Goal: Task Accomplishment & Management: Use online tool/utility

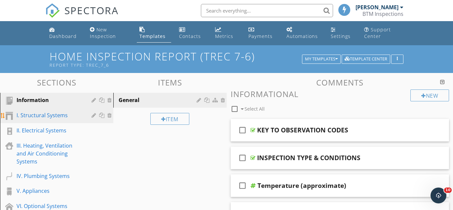
click at [60, 117] on div "I. Structural Systems" at bounding box center [49, 115] width 65 height 8
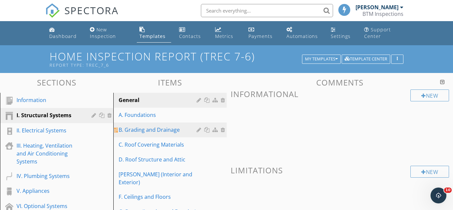
click at [146, 131] on div "B. Grading and Drainage" at bounding box center [159, 130] width 80 height 8
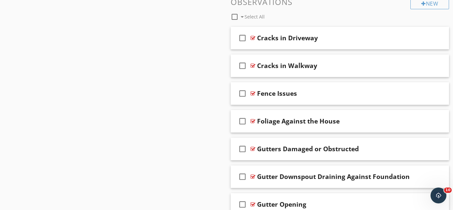
scroll to position [468, 0]
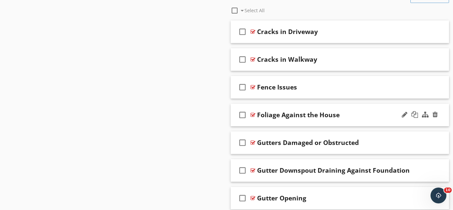
click at [352, 115] on div "Foliage Against the House" at bounding box center [334, 115] width 154 height 8
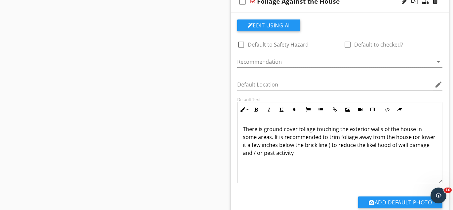
scroll to position [587, 0]
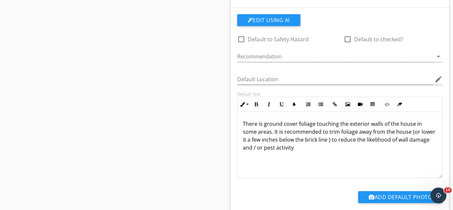
click at [264, 124] on p "There is ground cover foliage touching the exterior walls of the house in some …" at bounding box center [340, 136] width 194 height 32
click at [369, 132] on p "There is foliage touching the exterior walls of the house in some areas. It is …" at bounding box center [340, 136] width 194 height 32
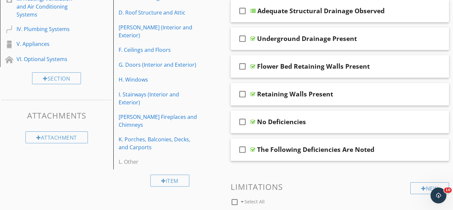
scroll to position [50, 0]
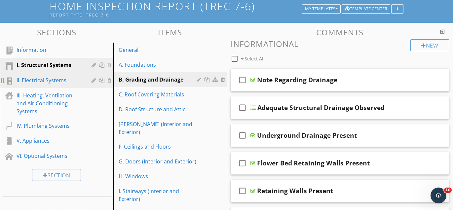
click at [50, 81] on div "II. Electrical Systems" at bounding box center [49, 80] width 65 height 8
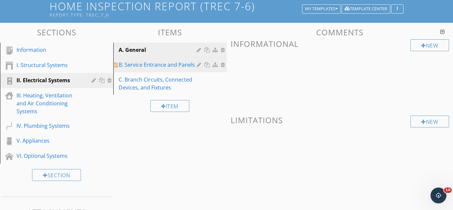
click at [149, 65] on div "B. Service Entrance and Panels" at bounding box center [159, 65] width 80 height 8
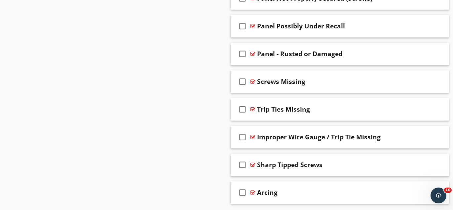
scroll to position [1536, 0]
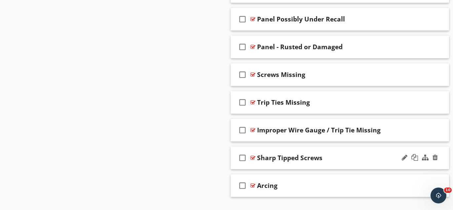
click at [343, 154] on div "Sharp Tipped Screws" at bounding box center [334, 158] width 154 height 8
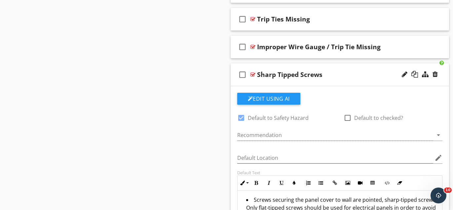
scroll to position [1609, 0]
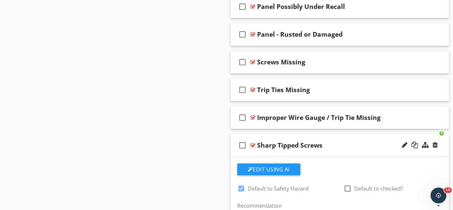
scroll to position [1551, 0]
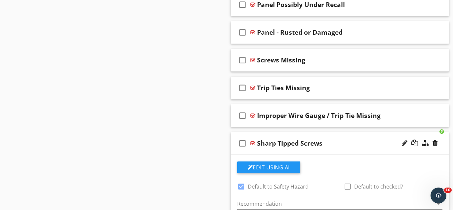
click at [353, 140] on div "Sharp Tipped Screws" at bounding box center [334, 144] width 154 height 8
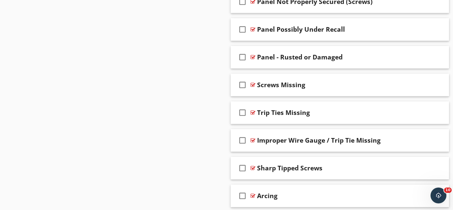
scroll to position [1526, 0]
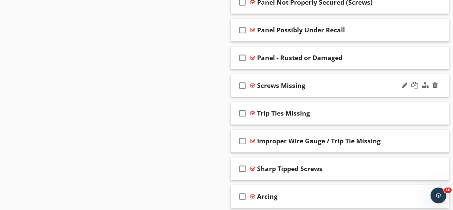
click at [322, 82] on div "Screws Missing" at bounding box center [334, 86] width 154 height 8
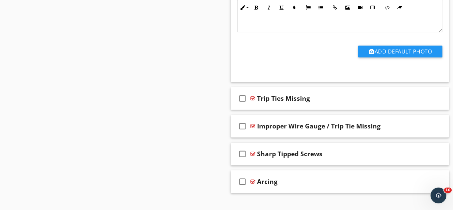
scroll to position [1766, 0]
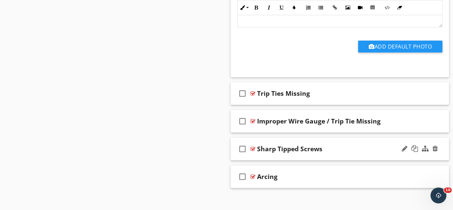
click at [333, 145] on div "Sharp Tipped Screws" at bounding box center [334, 149] width 154 height 8
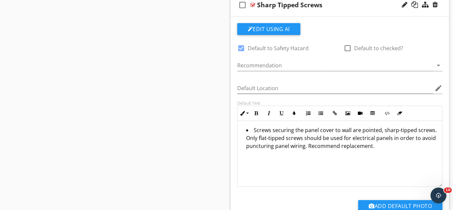
scroll to position [1936, 0]
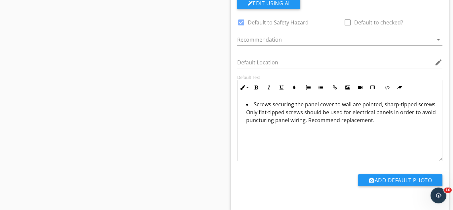
click at [341, 101] on li "Screws securing the panel cover to wall are pointed, sharp-tipped screws. Only …" at bounding box center [341, 113] width 191 height 25
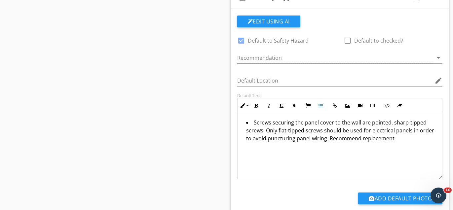
scroll to position [1913, 0]
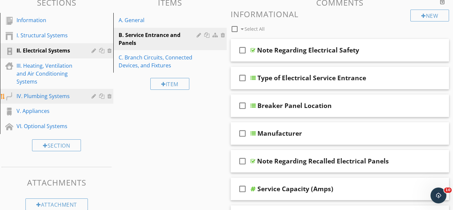
scroll to position [79, 0]
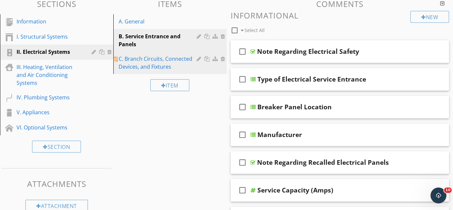
click at [139, 65] on div "C. Branch Circuits, Connected Devices, and Fixtures" at bounding box center [159, 63] width 80 height 16
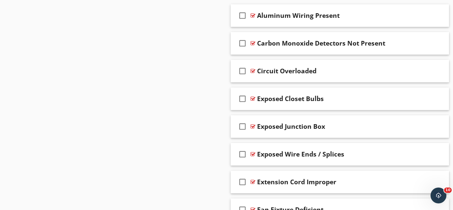
scroll to position [727, 0]
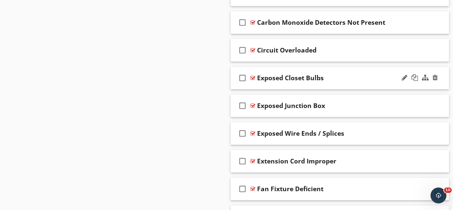
click at [335, 75] on div "Exposed Closet Bulbs" at bounding box center [334, 78] width 154 height 8
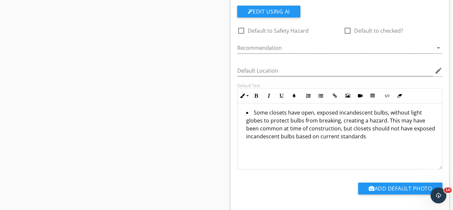
scroll to position [823, 0]
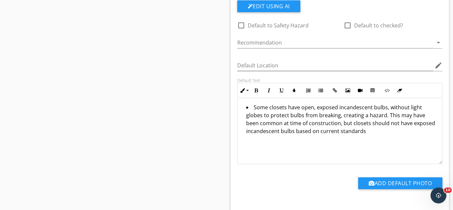
click at [349, 113] on li "Some closets have open, exposed incandescent bulbs, without light globes to pro…" at bounding box center [341, 120] width 191 height 33
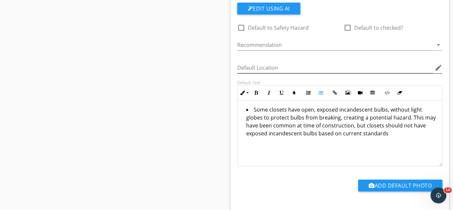
scroll to position [821, 0]
click at [288, 125] on li "Some closets have open, exposed incandescent bulbs, without light globes to pro…" at bounding box center [341, 122] width 191 height 33
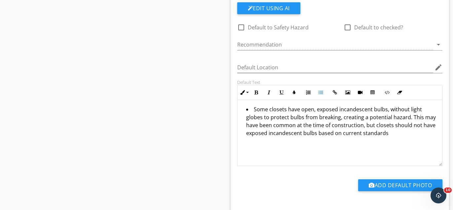
click at [361, 133] on li "Some closets have open, exposed incandescent bulbs, without light globes to pro…" at bounding box center [341, 122] width 191 height 33
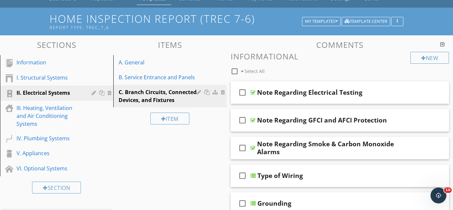
scroll to position [91, 0]
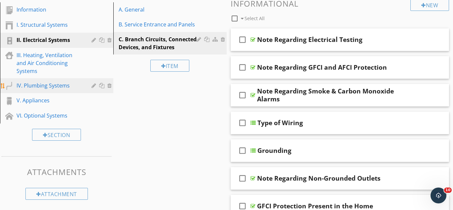
click at [62, 88] on div "IV. Plumbing Systems" at bounding box center [49, 86] width 65 height 8
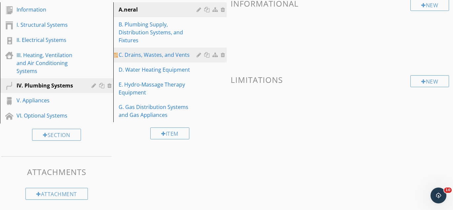
click at [141, 51] on div "C. Drains, Wastes, and Vents" at bounding box center [159, 55] width 80 height 8
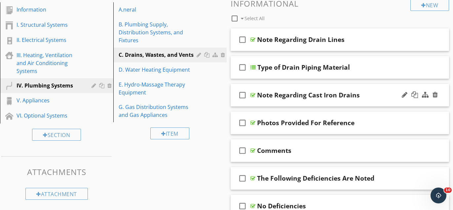
click at [375, 96] on div "Note Regarding Cast Iron Drains" at bounding box center [334, 95] width 154 height 8
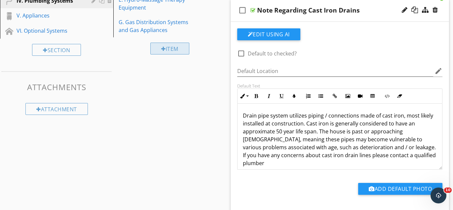
scroll to position [180, 0]
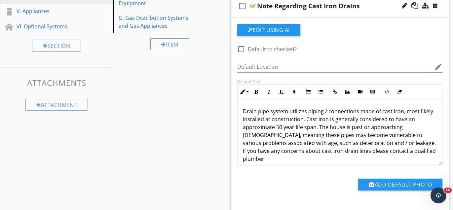
click at [362, 144] on p "Drain pipe system utilizes piping / connections made of cast iron, most likely …" at bounding box center [340, 136] width 194 height 56
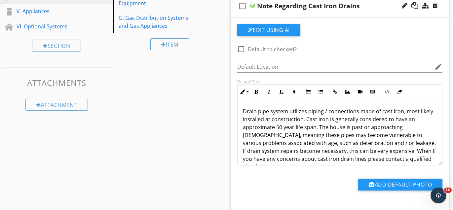
click at [311, 152] on p "Drain pipe system utilizes piping / connections made of cast iron, most likely …" at bounding box center [340, 140] width 194 height 64
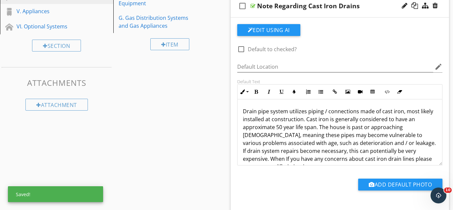
click at [401, 151] on p "Drain pipe system utilizes piping / connections made of cast iron, most likely …" at bounding box center [340, 140] width 194 height 64
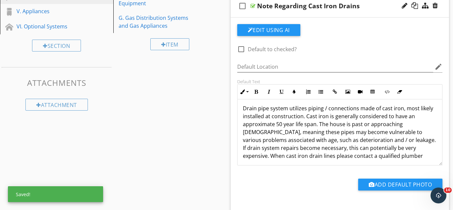
scroll to position [5, 0]
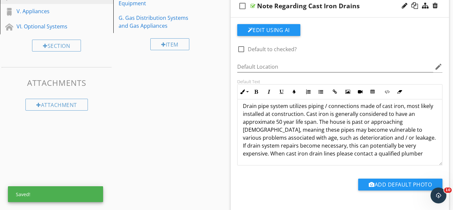
click at [256, 155] on p "Drain pipe system utilizes piping / connections made of cast iron, most likely …" at bounding box center [340, 130] width 194 height 56
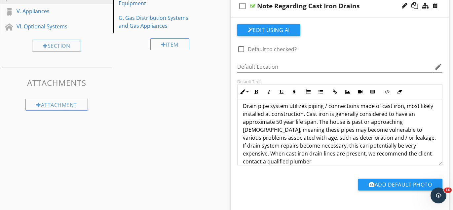
click at [387, 147] on p "Drain pipe system utilizes piping / connections made of cast iron, most likely …" at bounding box center [340, 134] width 194 height 64
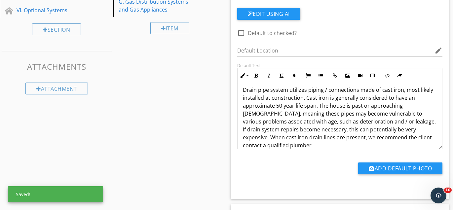
scroll to position [198, 0]
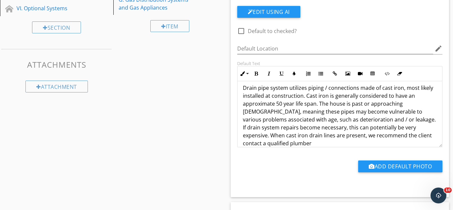
click at [425, 135] on p "Drain pipe system utilizes piping / connections made of cast iron, most likely …" at bounding box center [340, 116] width 194 height 64
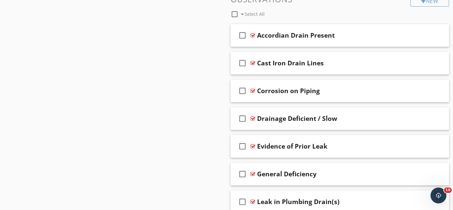
scroll to position [709, 0]
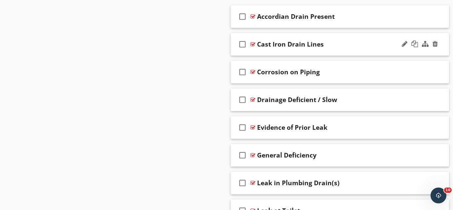
click at [345, 46] on div "Cast Iron Drain Lines" at bounding box center [334, 44] width 154 height 8
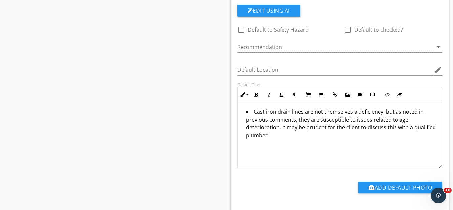
scroll to position [767, 0]
click at [281, 126] on li "Cast iron drain lines are not themselves a deficiency, but as noted in previous…" at bounding box center [341, 124] width 191 height 33
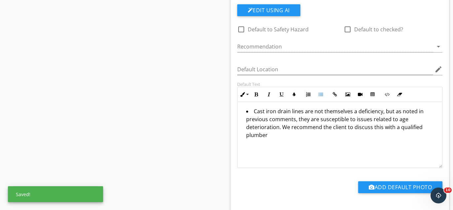
click at [347, 128] on li "Cast iron drain lines are not themselves a deficiency, but as noted in previous…" at bounding box center [341, 124] width 191 height 33
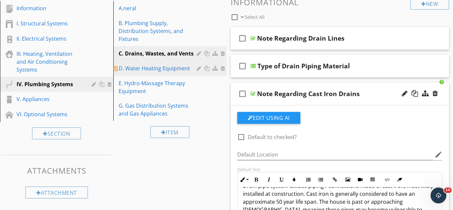
scroll to position [62, 0]
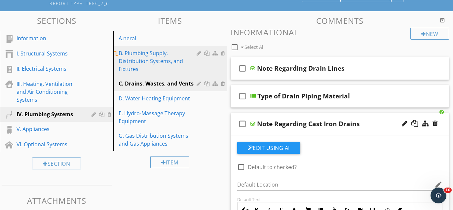
click at [154, 59] on div "B. Plumbing Supply, Distribution Systems, and Fixtures" at bounding box center [159, 61] width 80 height 24
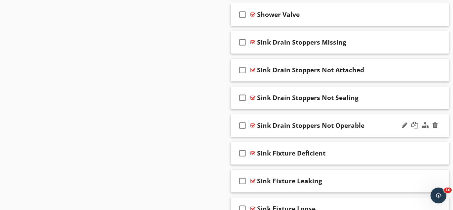
scroll to position [1545, 0]
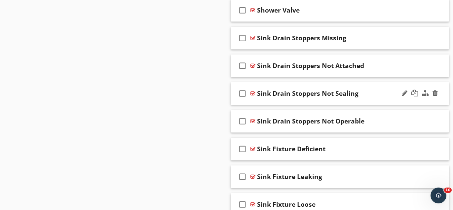
click at [372, 90] on div "Sink Drain Stoppers Not Sealing" at bounding box center [334, 94] width 154 height 8
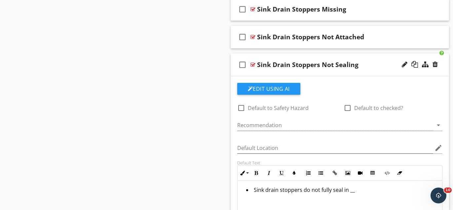
scroll to position [1555, 0]
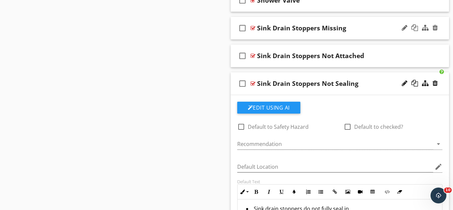
click at [357, 24] on div "Sink Drain Stoppers Missing" at bounding box center [334, 28] width 154 height 8
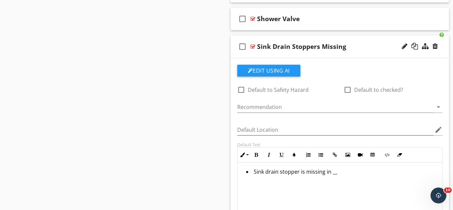
scroll to position [1516, 0]
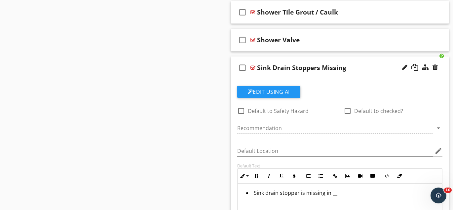
click at [361, 64] on div "Sink Drain Stoppers Missing" at bounding box center [334, 68] width 154 height 8
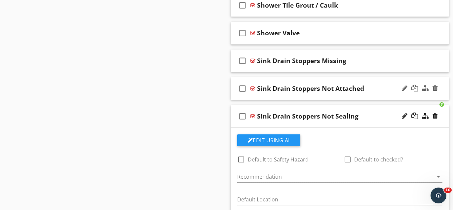
scroll to position [1526, 0]
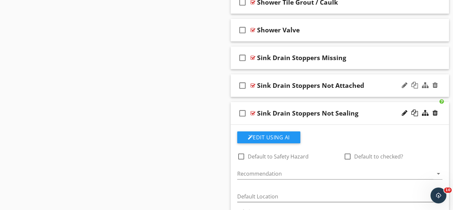
click at [381, 82] on div "Sink Drain Stoppers Not Attached" at bounding box center [334, 86] width 154 height 8
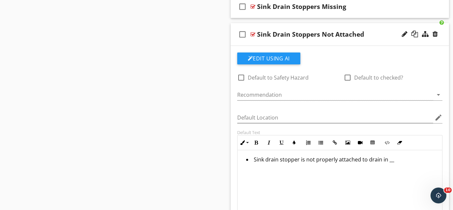
scroll to position [1571, 0]
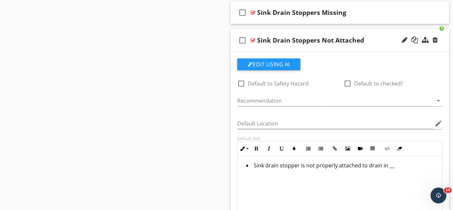
click at [380, 36] on div "Sink Drain Stoppers Not Attached" at bounding box center [334, 40] width 154 height 8
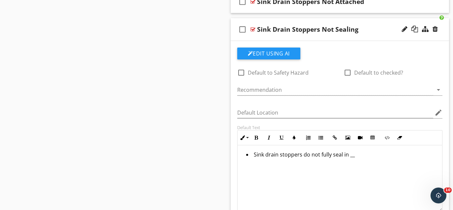
scroll to position [1604, 0]
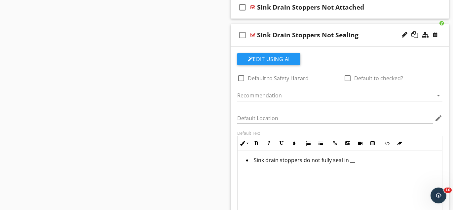
click at [367, 31] on div "Sink Drain Stoppers Not Sealing" at bounding box center [334, 35] width 154 height 8
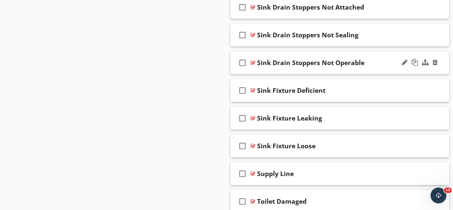
click at [372, 59] on div "Sink Drain Stoppers Not Operable" at bounding box center [334, 63] width 154 height 8
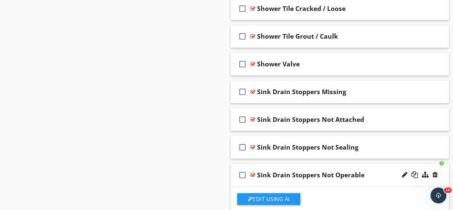
scroll to position [1525, 0]
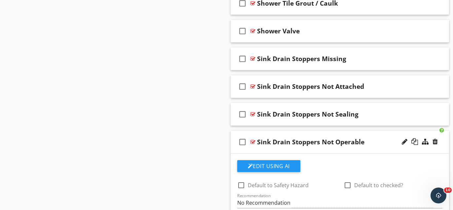
click at [377, 140] on div "Sink Drain Stoppers Not Operable" at bounding box center [334, 142] width 154 height 8
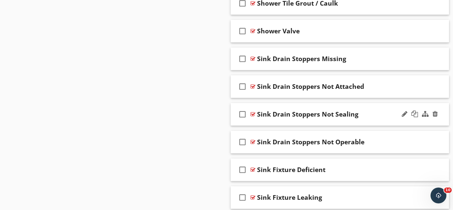
click at [374, 110] on div "Sink Drain Stoppers Not Sealing" at bounding box center [334, 114] width 154 height 8
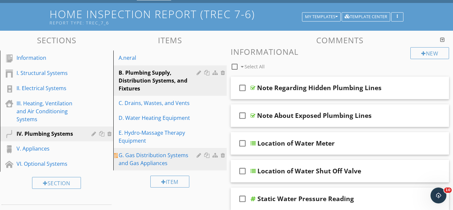
scroll to position [97, 0]
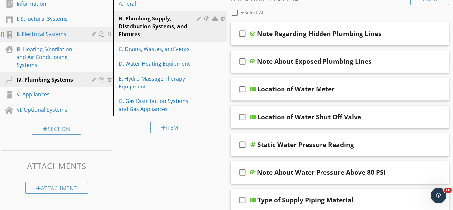
click at [41, 37] on div "II. Electrical Systems" at bounding box center [49, 34] width 65 height 8
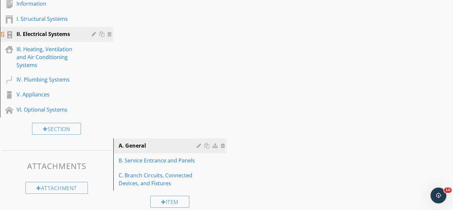
scroll to position [91, 0]
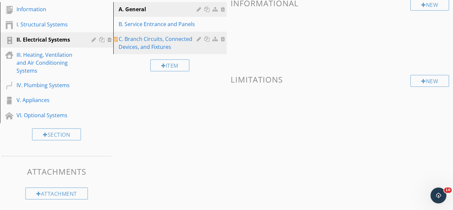
click at [142, 40] on div "C. Branch Circuits, Connected Devices, and Fixtures" at bounding box center [159, 43] width 80 height 16
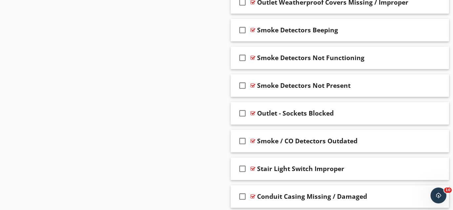
scroll to position [1443, 0]
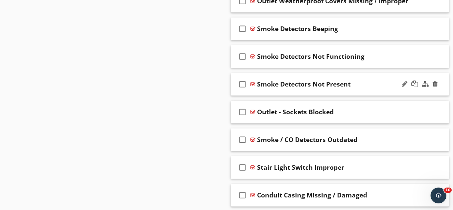
click at [369, 80] on div "Smoke Detectors Not Present" at bounding box center [334, 84] width 154 height 8
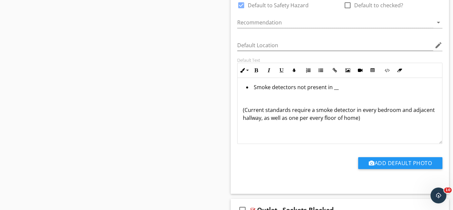
scroll to position [1563, 0]
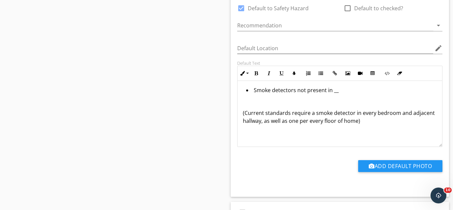
click at [241, 110] on div "Smoke detectors not present in __ (Current standards require a smoke detector i…" at bounding box center [340, 114] width 205 height 66
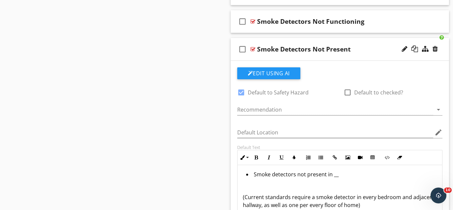
click at [368, 45] on div "Smoke Detectors Not Present" at bounding box center [334, 49] width 154 height 8
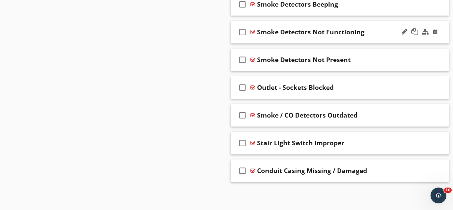
scroll to position [1463, 0]
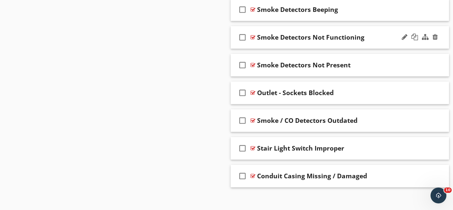
click at [373, 33] on div "Smoke Detectors Not Functioning" at bounding box center [334, 37] width 154 height 8
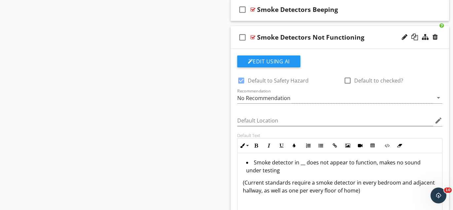
scroll to position [1479, 0]
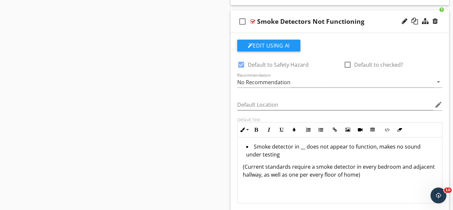
click at [241, 163] on div "Smoke detector in __ does not appear to function, makes no sound under testing …" at bounding box center [340, 171] width 205 height 66
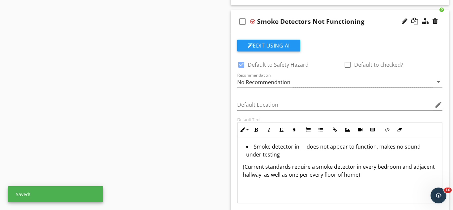
click at [372, 18] on div "Smoke Detectors Not Functioning" at bounding box center [334, 22] width 154 height 8
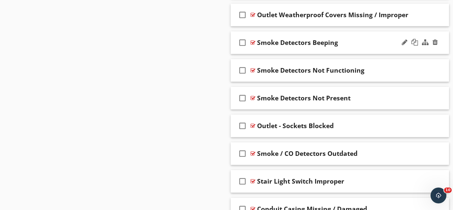
scroll to position [1429, 0]
click at [354, 39] on div "Smoke Detectors Beeping" at bounding box center [334, 43] width 154 height 8
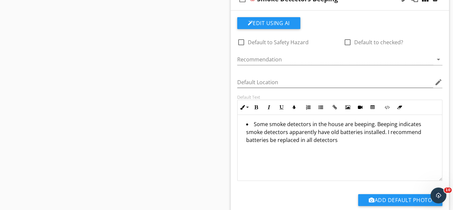
scroll to position [1393, 0]
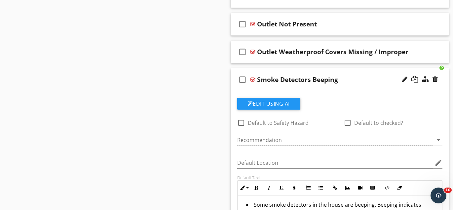
click at [362, 76] on div "Smoke Detectors Beeping" at bounding box center [334, 80] width 154 height 8
